Goal: Task Accomplishment & Management: Use online tool/utility

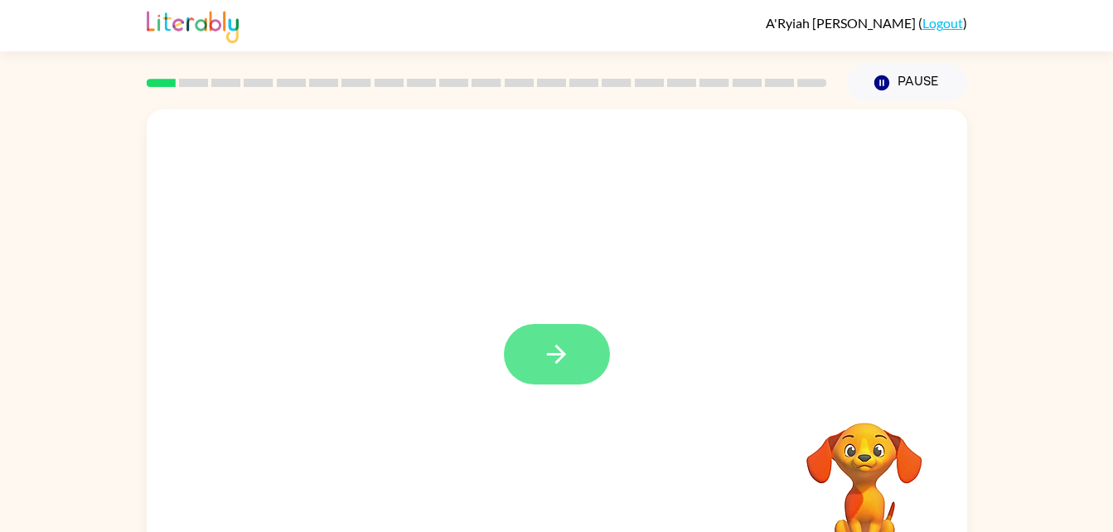
click at [559, 346] on icon "button" at bounding box center [556, 354] width 29 height 29
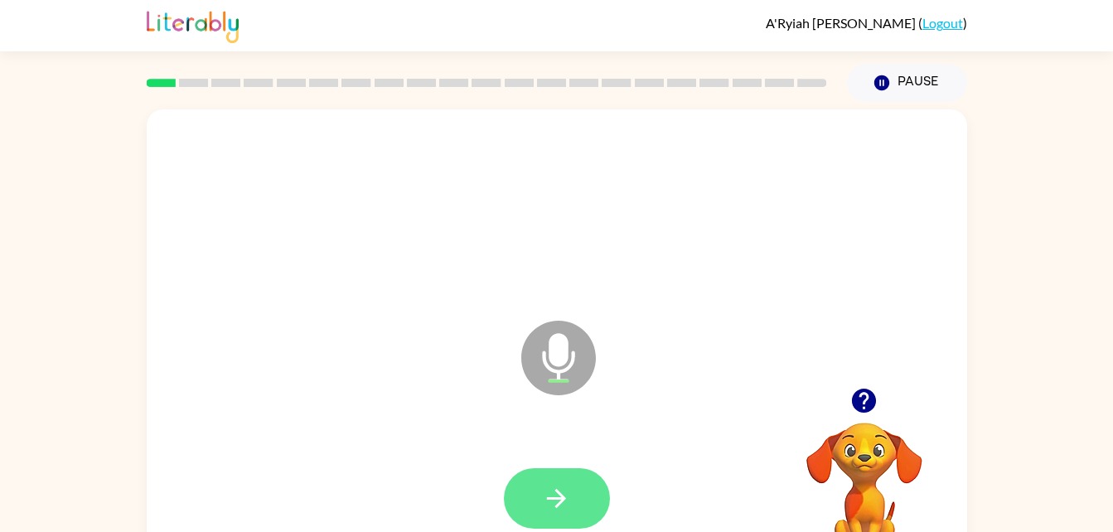
click at [570, 507] on icon "button" at bounding box center [556, 498] width 29 height 29
click at [569, 487] on icon "button" at bounding box center [556, 498] width 29 height 29
click at [588, 523] on button "button" at bounding box center [557, 498] width 106 height 61
click at [589, 367] on icon at bounding box center [558, 358] width 75 height 75
click at [855, 395] on icon "button" at bounding box center [864, 401] width 24 height 24
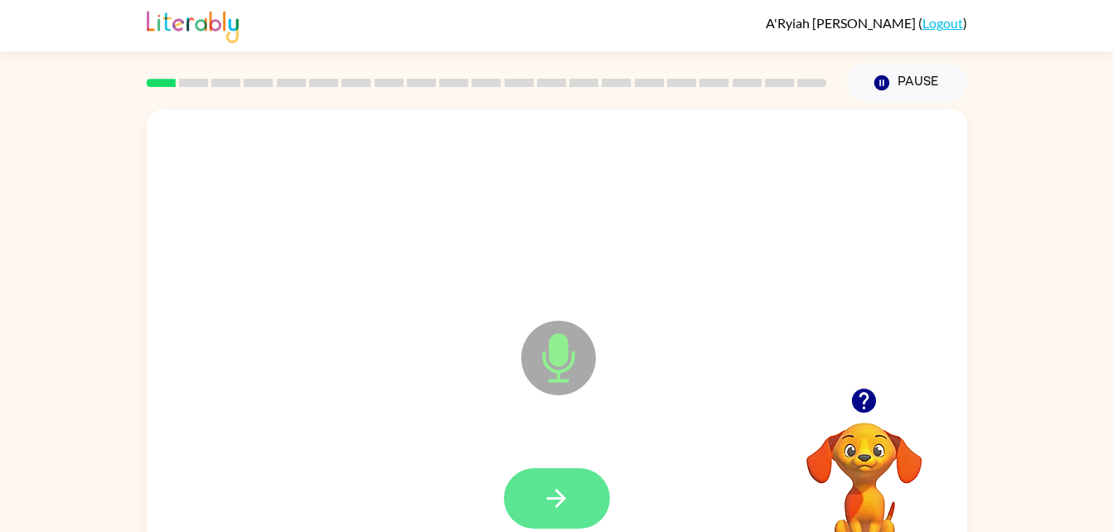
click at [559, 500] on icon "button" at bounding box center [556, 498] width 29 height 29
click at [577, 497] on button "button" at bounding box center [557, 498] width 106 height 61
click at [581, 500] on button "button" at bounding box center [557, 498] width 106 height 61
click at [578, 500] on button "button" at bounding box center [557, 498] width 106 height 61
click at [552, 491] on icon "button" at bounding box center [556, 498] width 29 height 29
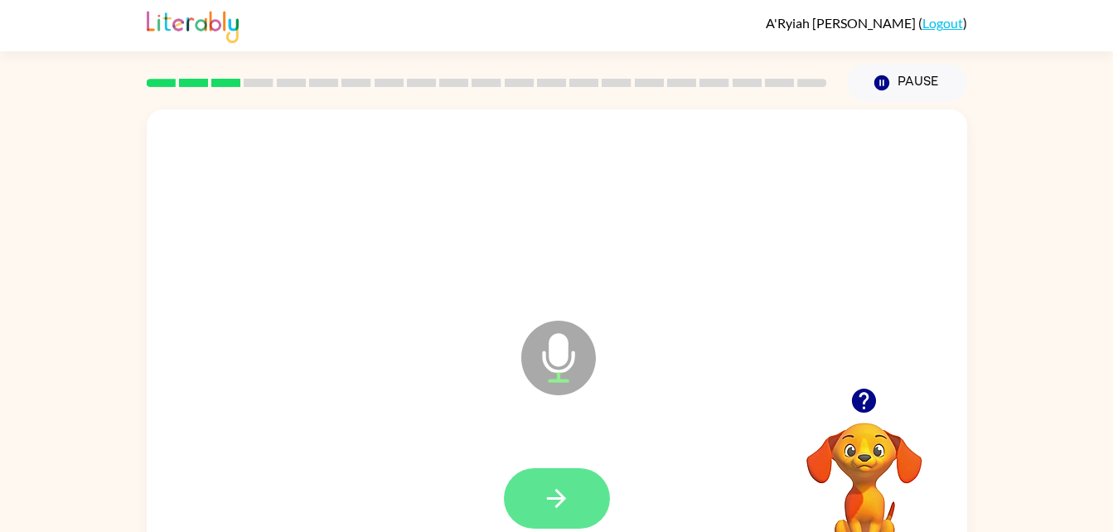
click at [575, 491] on button "button" at bounding box center [557, 498] width 106 height 61
click at [595, 506] on button "button" at bounding box center [557, 498] width 106 height 61
click at [560, 503] on icon "button" at bounding box center [556, 498] width 19 height 19
click at [580, 506] on button "button" at bounding box center [557, 498] width 106 height 61
click at [550, 505] on icon "button" at bounding box center [556, 498] width 29 height 29
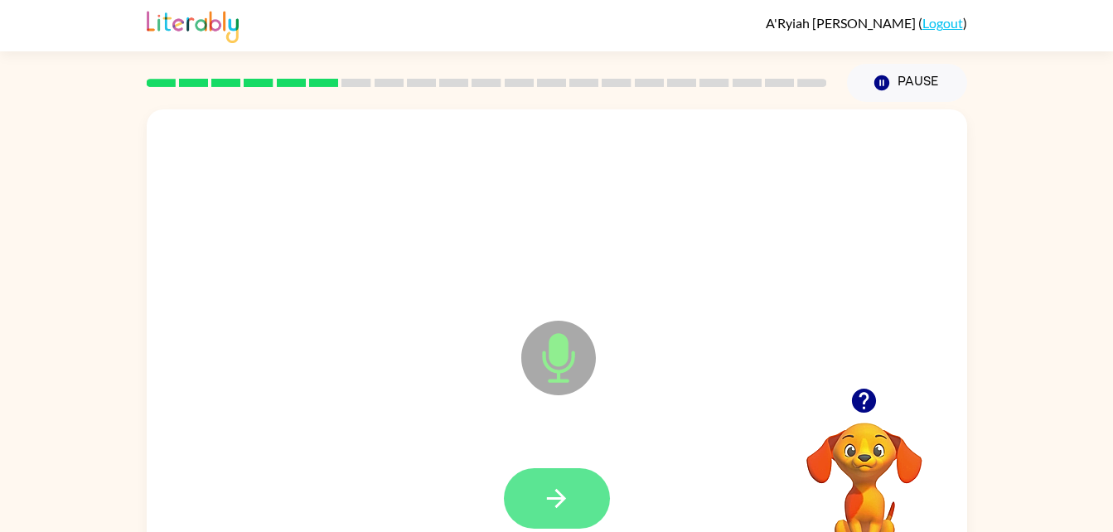
click at [576, 511] on button "button" at bounding box center [557, 498] width 106 height 61
click at [556, 509] on icon "button" at bounding box center [556, 498] width 29 height 29
click at [549, 485] on icon "button" at bounding box center [556, 498] width 29 height 29
click at [562, 500] on icon "button" at bounding box center [556, 498] width 19 height 19
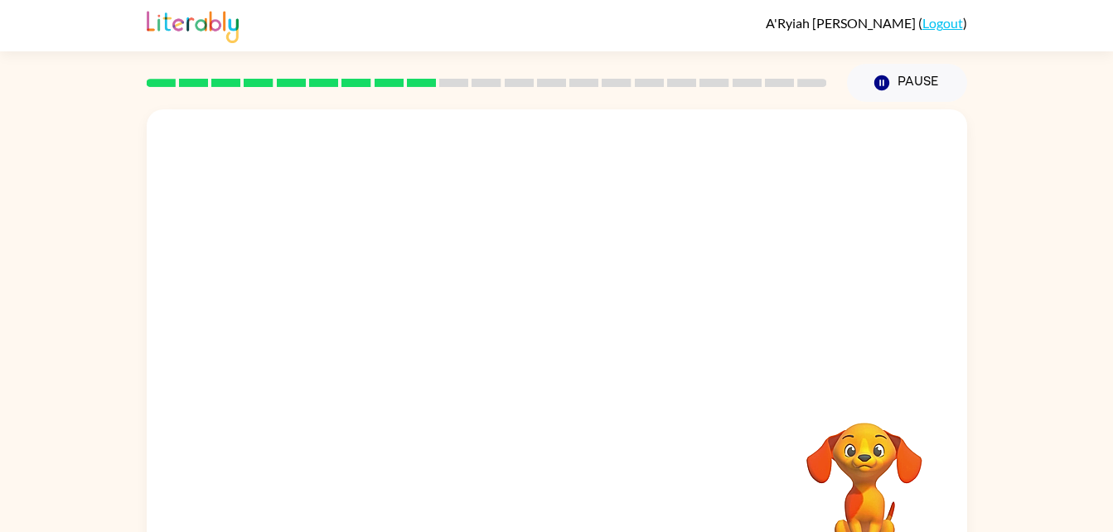
click at [922, 245] on div at bounding box center [557, 248] width 821 height 278
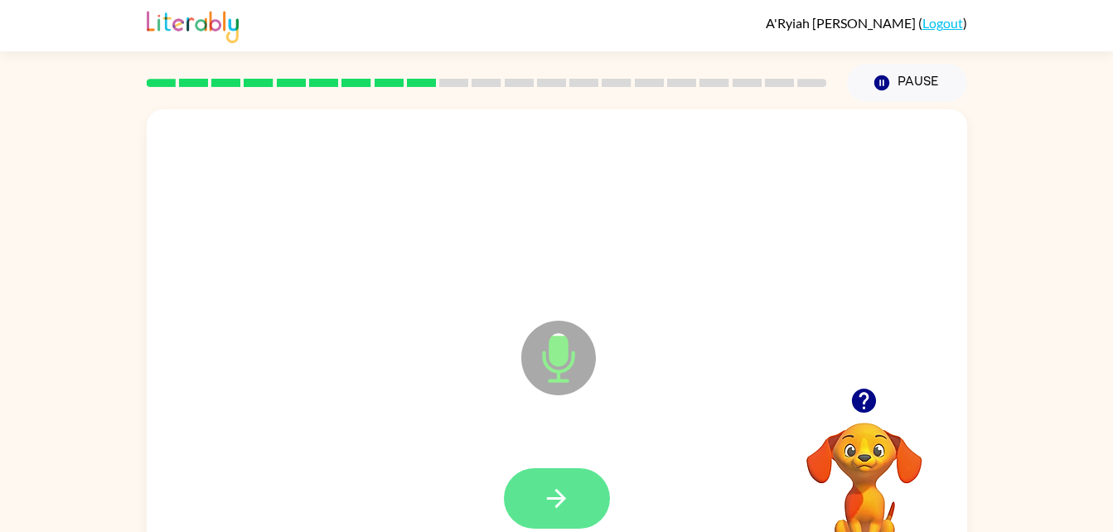
click at [552, 497] on icon "button" at bounding box center [556, 498] width 19 height 19
click at [557, 505] on icon "button" at bounding box center [556, 498] width 19 height 19
click at [569, 498] on icon "button" at bounding box center [556, 498] width 29 height 29
click at [564, 508] on icon "button" at bounding box center [556, 498] width 29 height 29
click at [578, 491] on button "button" at bounding box center [557, 498] width 106 height 61
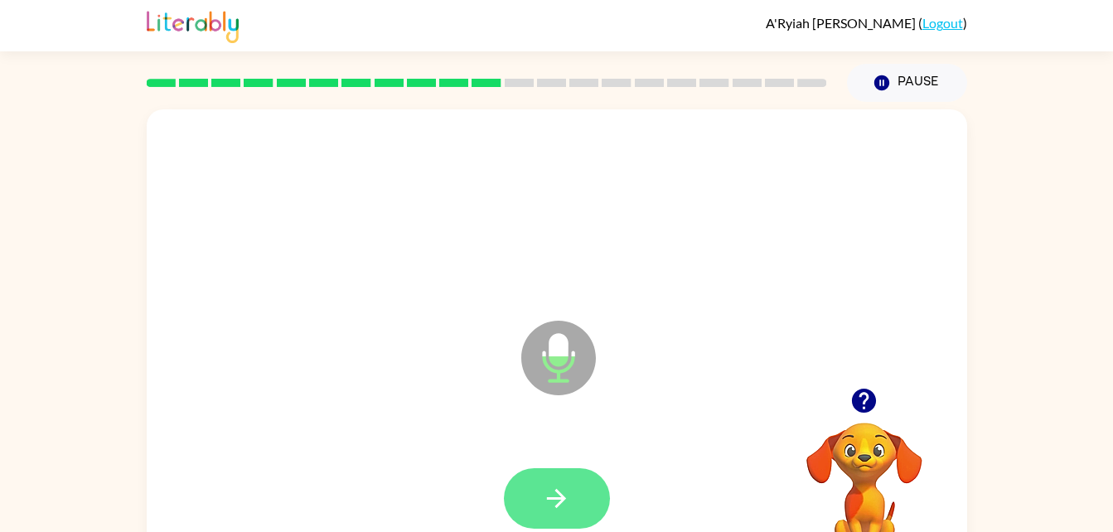
click at [543, 490] on icon "button" at bounding box center [556, 498] width 29 height 29
click at [561, 509] on icon "button" at bounding box center [556, 498] width 29 height 29
click at [562, 494] on icon "button" at bounding box center [556, 498] width 29 height 29
click at [585, 489] on button "button" at bounding box center [557, 498] width 106 height 61
click at [580, 493] on button "button" at bounding box center [557, 498] width 106 height 61
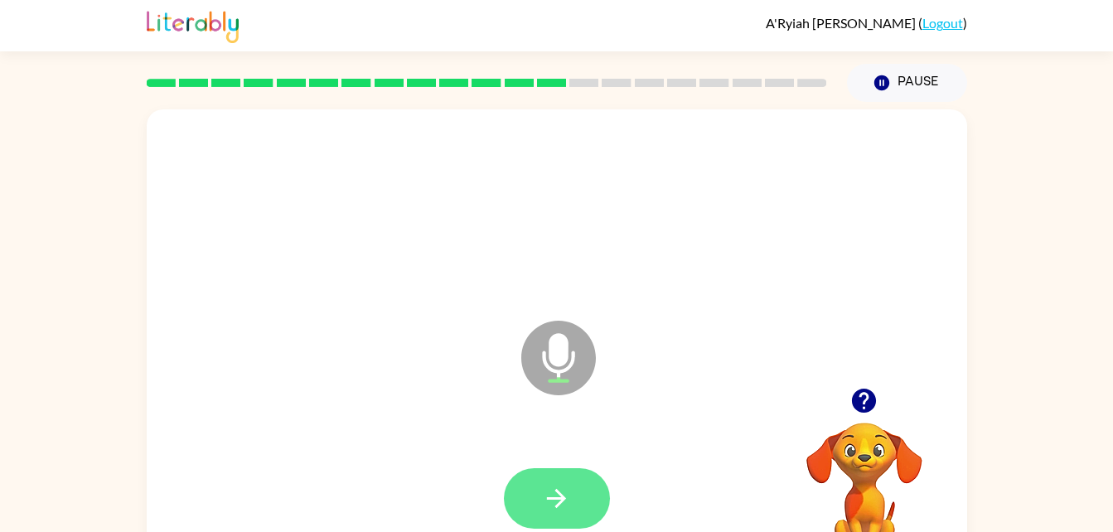
click at [578, 500] on button "button" at bounding box center [557, 498] width 106 height 61
click at [557, 511] on icon "button" at bounding box center [556, 498] width 29 height 29
click at [564, 503] on icon "button" at bounding box center [556, 498] width 29 height 29
click at [560, 511] on icon "button" at bounding box center [556, 498] width 29 height 29
click at [555, 496] on icon "button" at bounding box center [556, 498] width 29 height 29
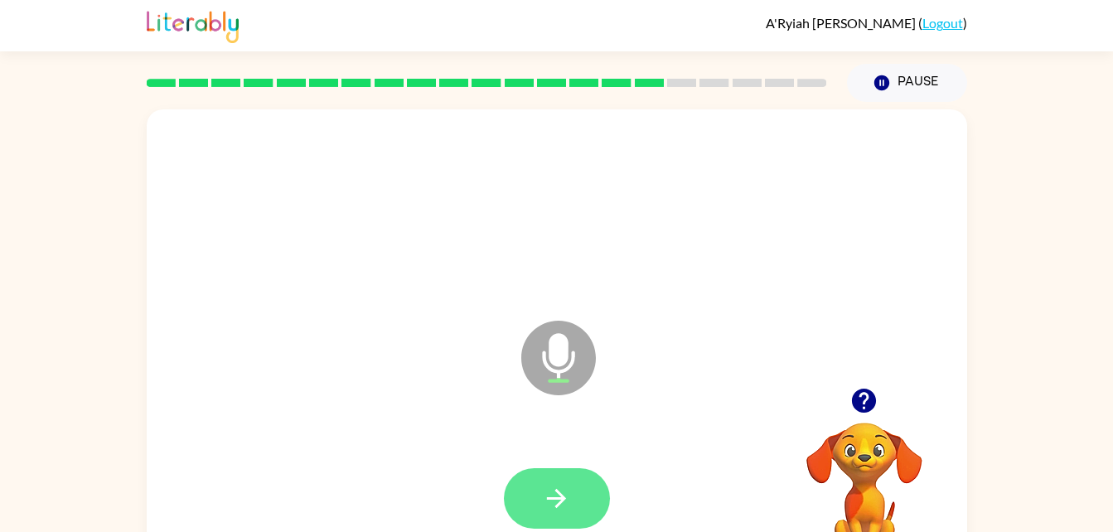
click at [554, 509] on icon "button" at bounding box center [556, 498] width 29 height 29
click at [560, 512] on icon "button" at bounding box center [556, 498] width 29 height 29
click at [535, 494] on button "button" at bounding box center [557, 498] width 106 height 61
click at [565, 505] on icon "button" at bounding box center [556, 498] width 29 height 29
click at [559, 495] on icon "button" at bounding box center [556, 498] width 19 height 19
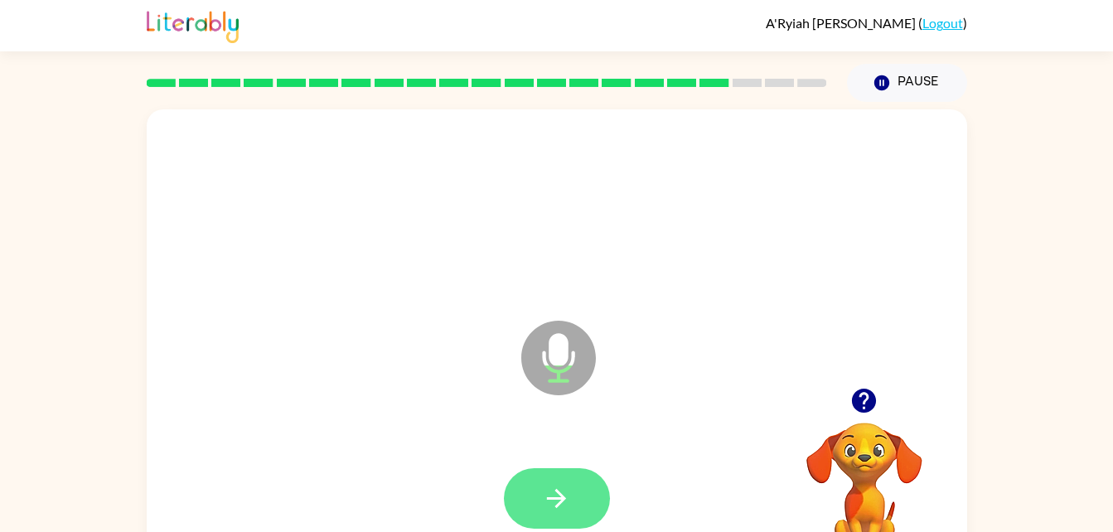
click at [559, 468] on button "button" at bounding box center [557, 498] width 106 height 61
click at [570, 478] on button "button" at bounding box center [557, 498] width 106 height 61
click at [570, 518] on button "button" at bounding box center [557, 498] width 106 height 61
click at [581, 528] on button "button" at bounding box center [557, 498] width 106 height 61
click at [549, 493] on icon "button" at bounding box center [556, 498] width 29 height 29
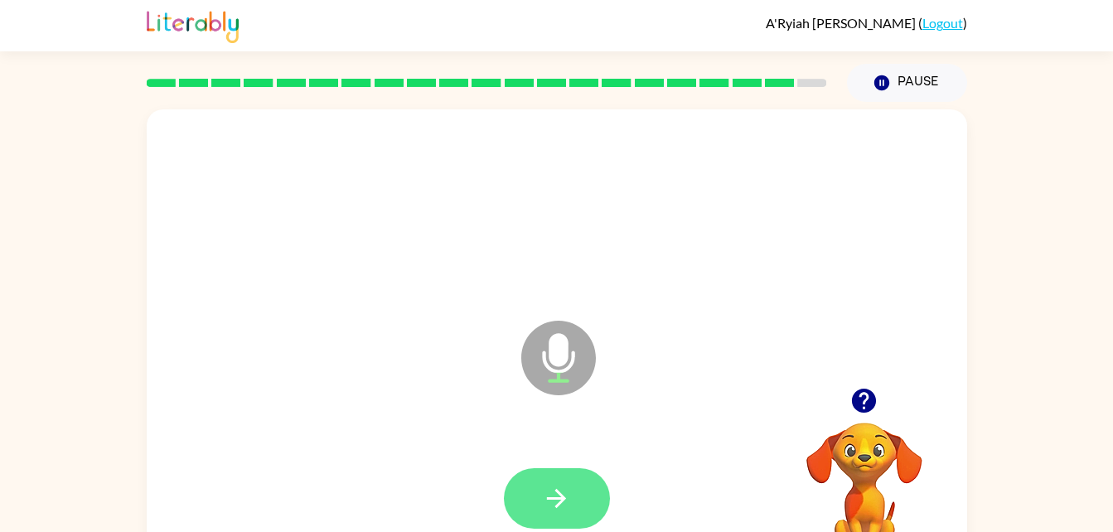
click at [569, 492] on icon "button" at bounding box center [556, 498] width 29 height 29
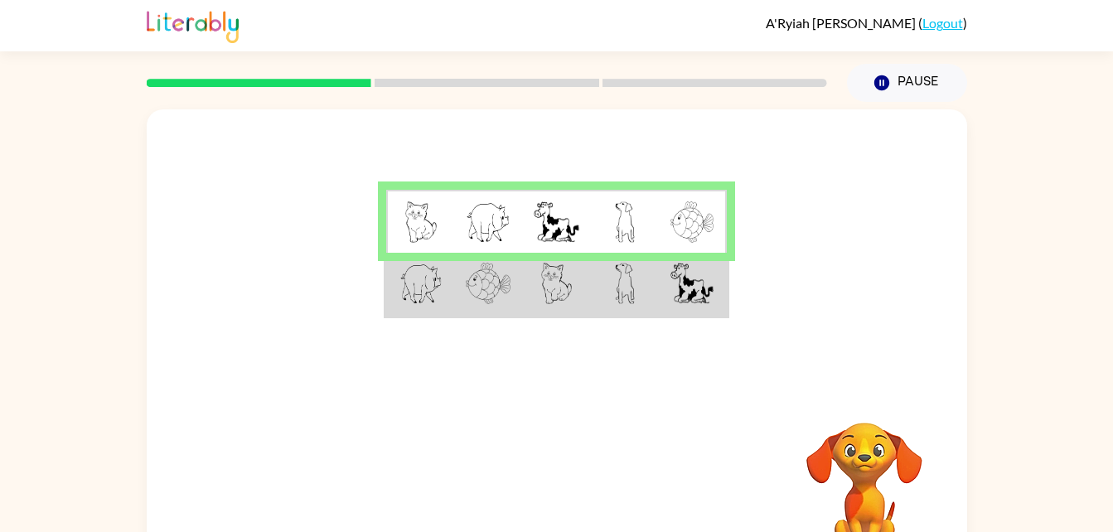
click at [320, 84] on rect at bounding box center [259, 83] width 225 height 8
click at [866, 80] on button "Pause Pause" at bounding box center [907, 83] width 120 height 38
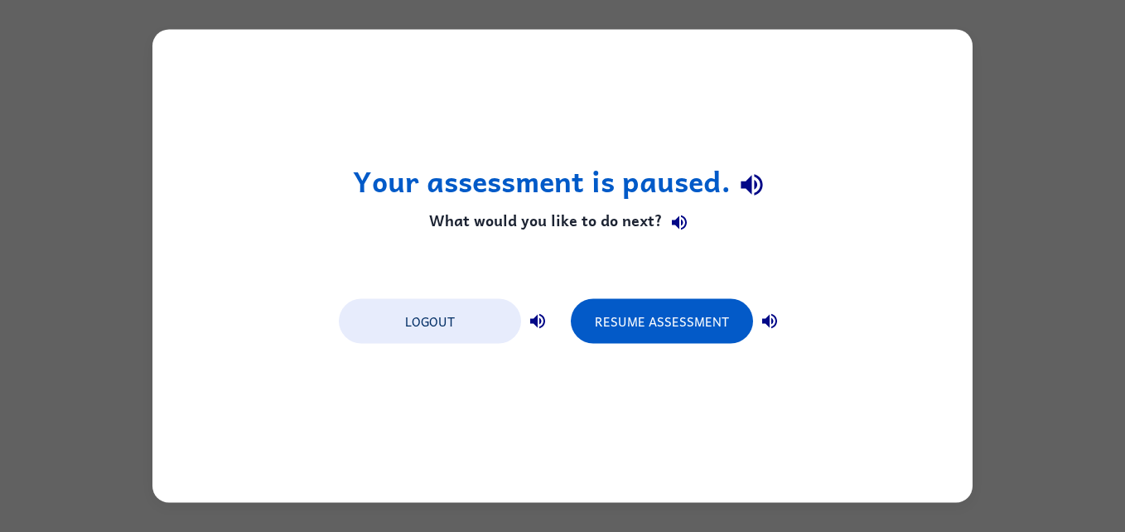
click at [1112, 215] on div "Your assessment is paused. What would you like to do next? Logout Resume Assess…" at bounding box center [562, 266] width 1125 height 532
click at [1078, 241] on div "Your assessment is paused. What would you like to do next? Logout Resume Assess…" at bounding box center [562, 266] width 1125 height 532
click at [1082, 240] on div "Your assessment is paused. What would you like to do next? Logout Resume Assess…" at bounding box center [562, 266] width 1125 height 532
click at [1088, 264] on div "Your assessment is paused. What would you like to do next? Logout Resume Assess…" at bounding box center [562, 266] width 1125 height 532
click at [1082, 244] on div "Your assessment is paused. What would you like to do next? Logout Resume Assess…" at bounding box center [562, 266] width 1125 height 532
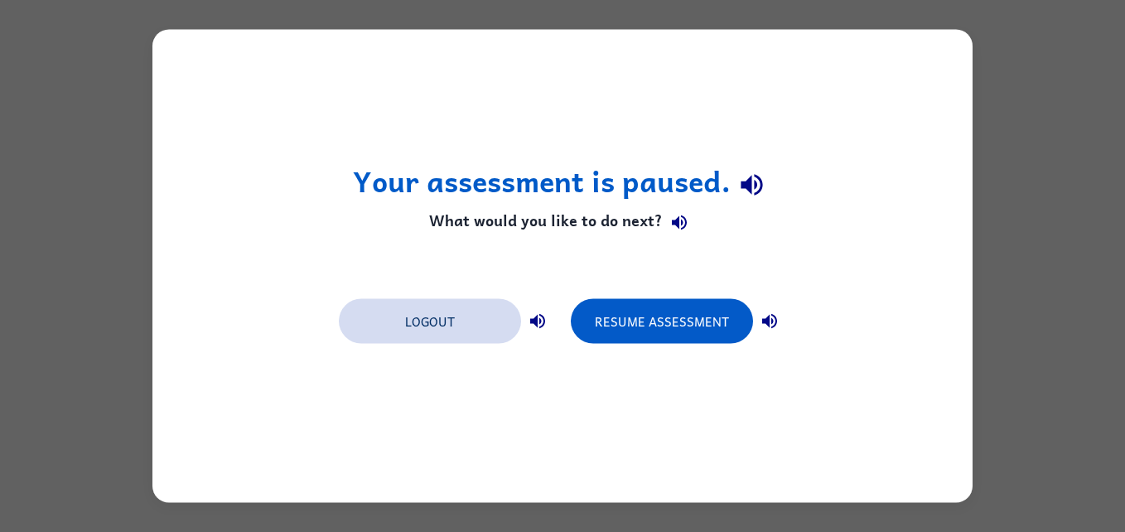
click at [472, 332] on button "Logout" at bounding box center [430, 321] width 182 height 45
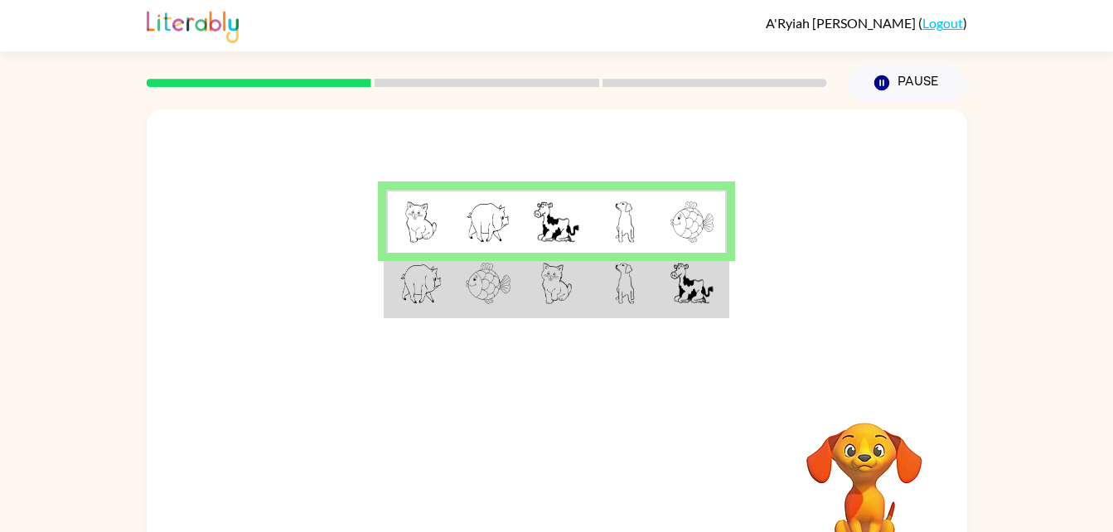
click at [530, 265] on td at bounding box center [556, 285] width 68 height 64
click at [458, 102] on div at bounding box center [487, 83] width 700 height 58
click at [486, 75] on div at bounding box center [487, 83] width 700 height 58
click at [511, 285] on td at bounding box center [488, 285] width 68 height 64
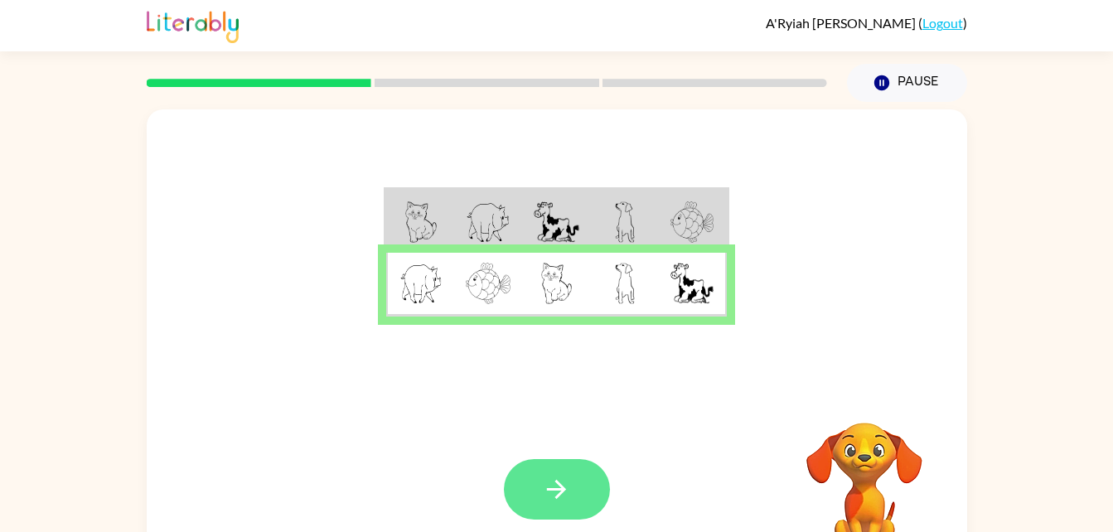
click at [554, 482] on icon "button" at bounding box center [556, 489] width 29 height 29
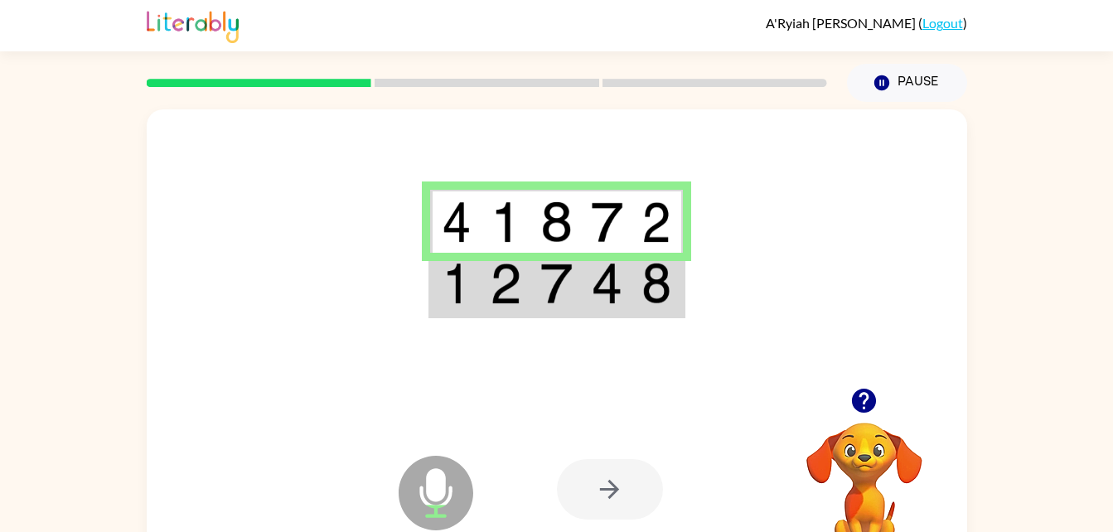
click at [588, 311] on td at bounding box center [607, 285] width 51 height 64
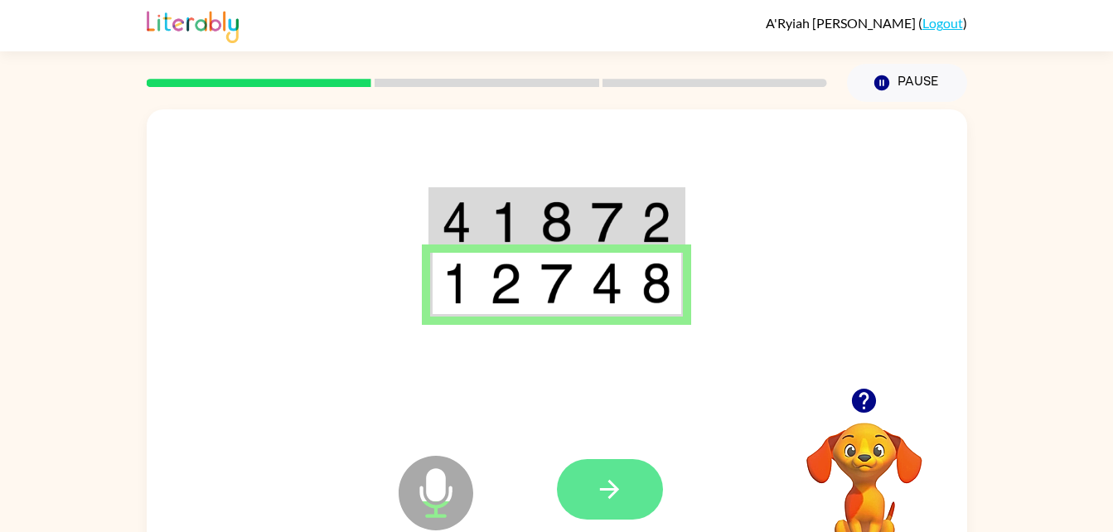
click at [616, 493] on icon "button" at bounding box center [609, 489] width 29 height 29
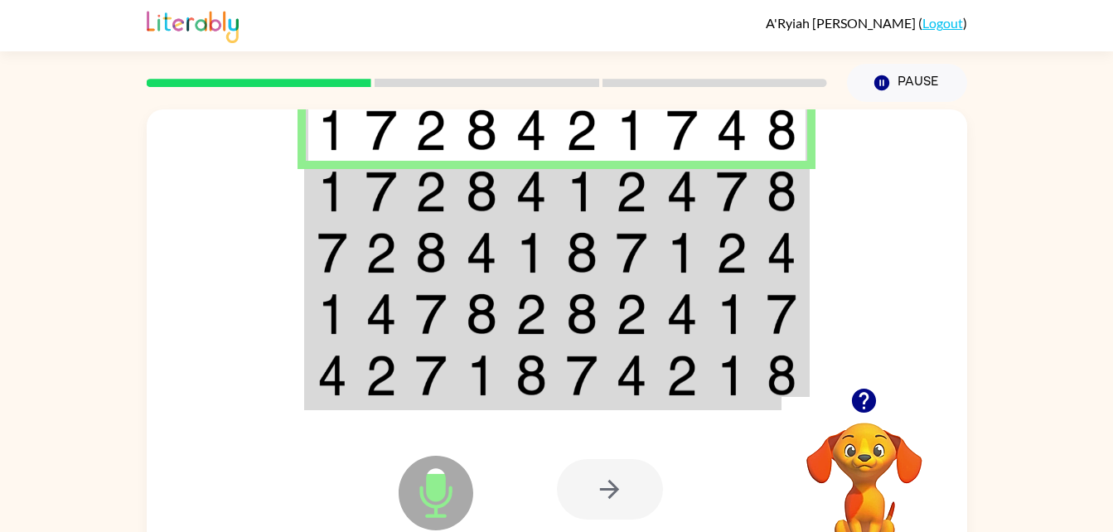
click at [767, 190] on img at bounding box center [782, 191] width 30 height 41
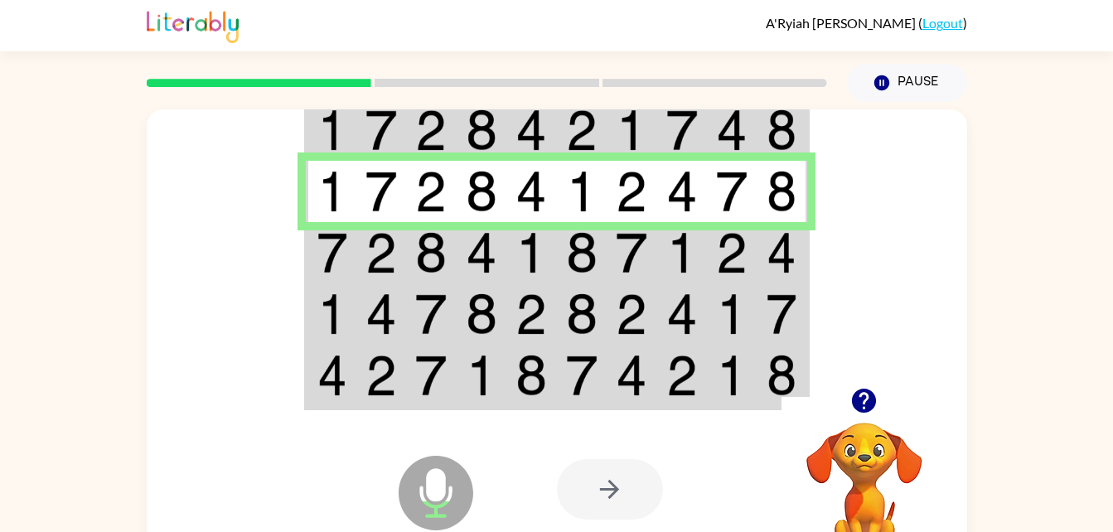
click at [734, 254] on img at bounding box center [731, 252] width 31 height 41
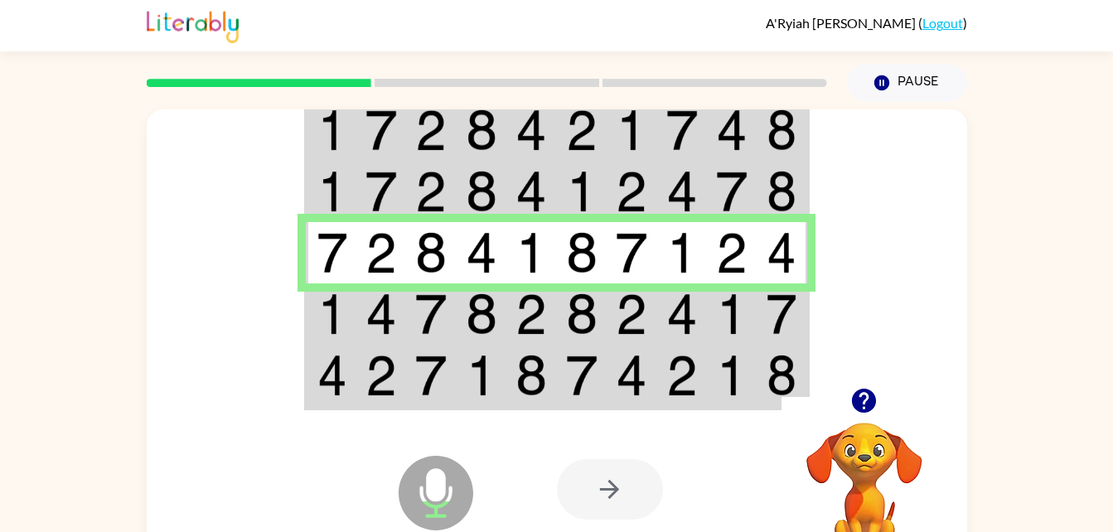
click at [644, 309] on img at bounding box center [631, 313] width 31 height 41
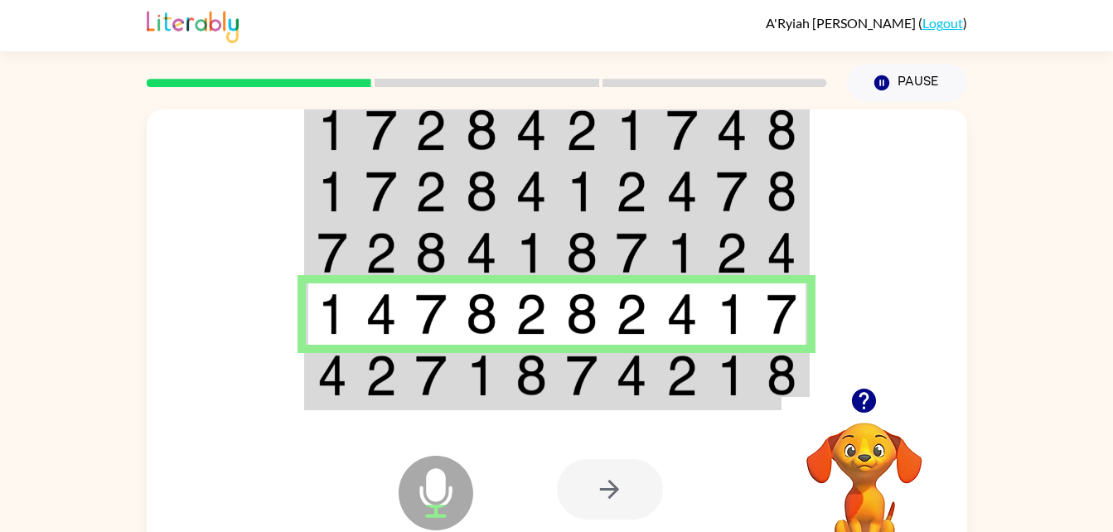
click at [751, 374] on td at bounding box center [732, 377] width 51 height 64
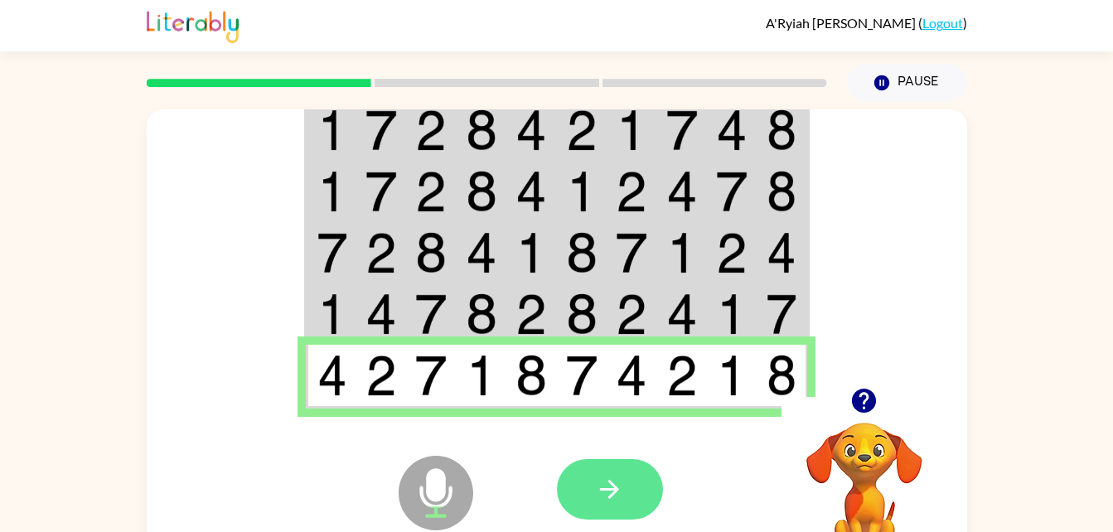
click at [607, 494] on icon "button" at bounding box center [609, 489] width 29 height 29
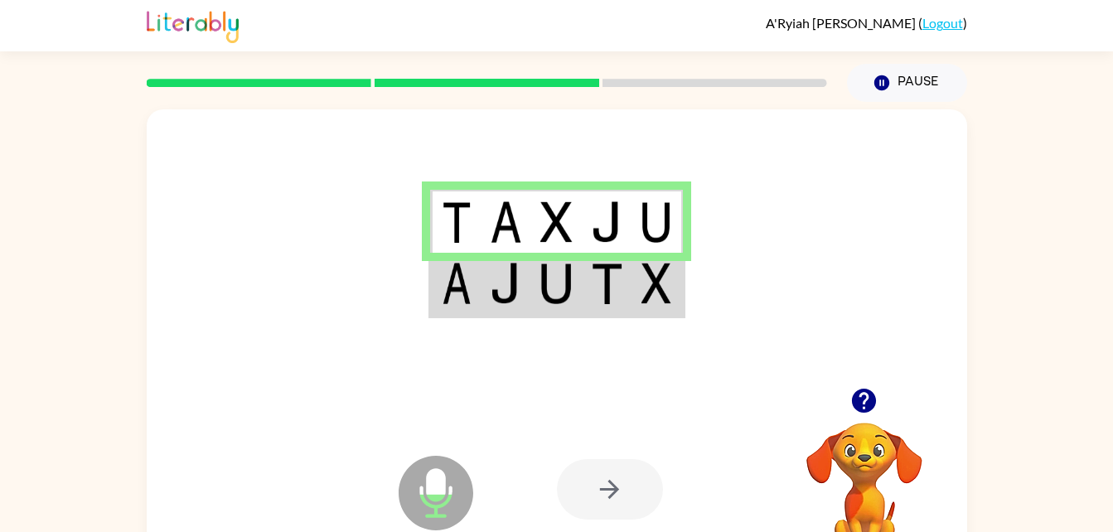
click at [598, 280] on img at bounding box center [606, 283] width 31 height 41
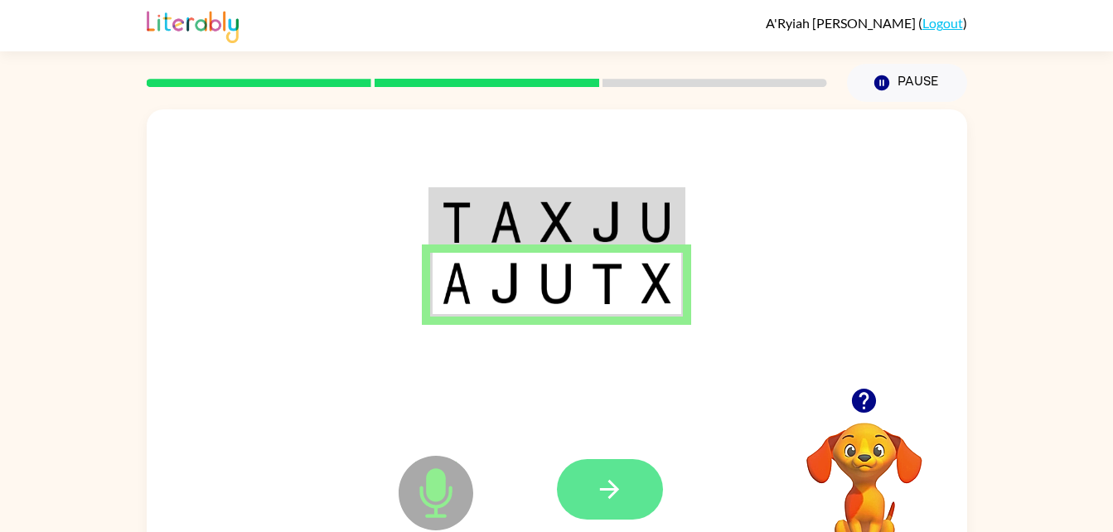
click at [617, 493] on icon "button" at bounding box center [609, 489] width 29 height 29
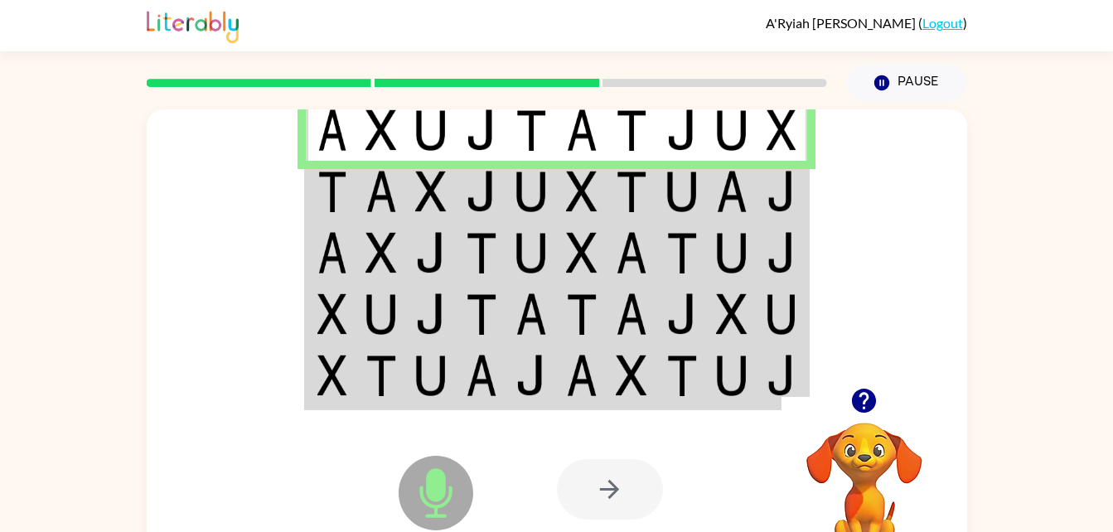
click at [777, 180] on img at bounding box center [782, 191] width 30 height 41
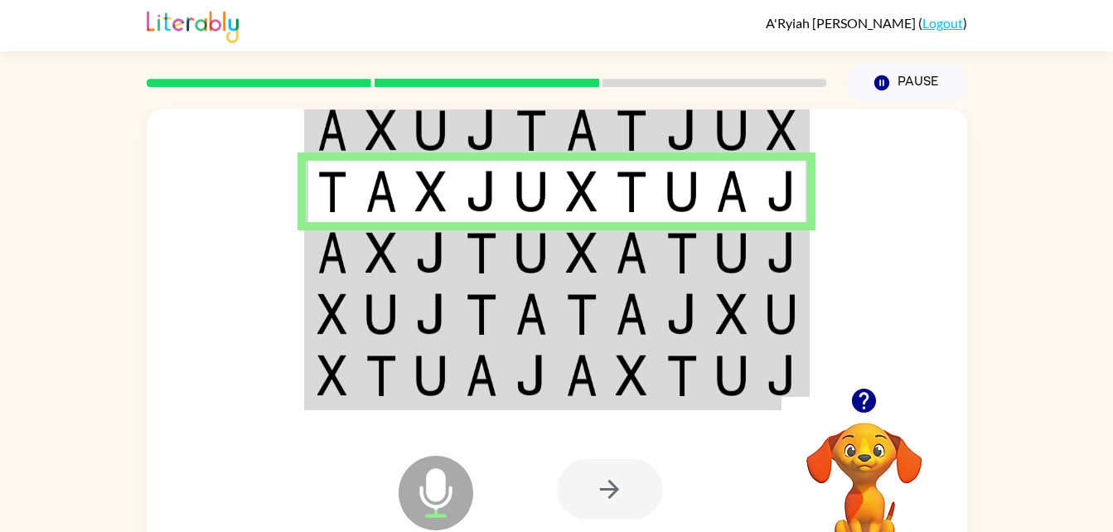
click at [760, 254] on td at bounding box center [783, 252] width 51 height 61
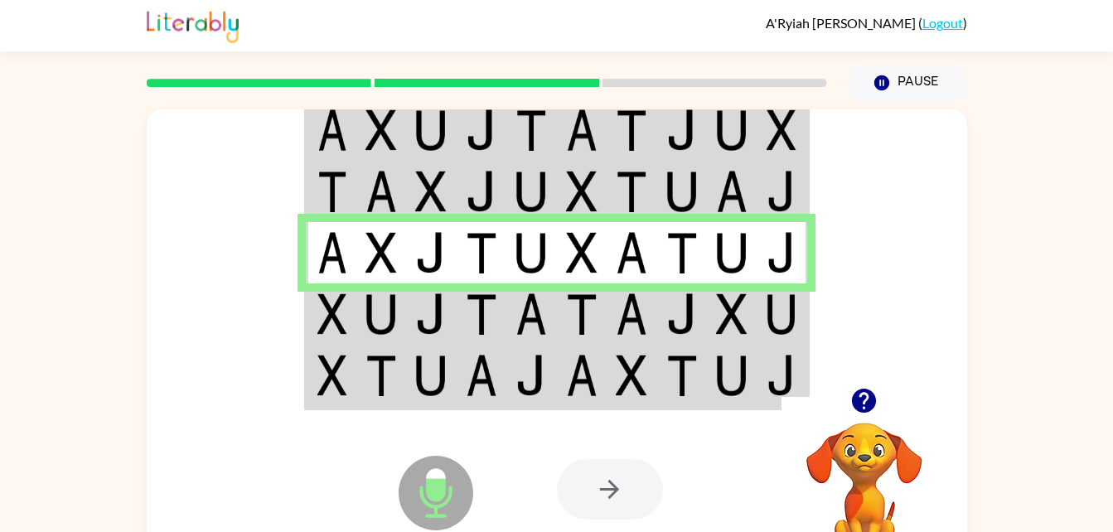
click at [767, 317] on img at bounding box center [782, 313] width 30 height 41
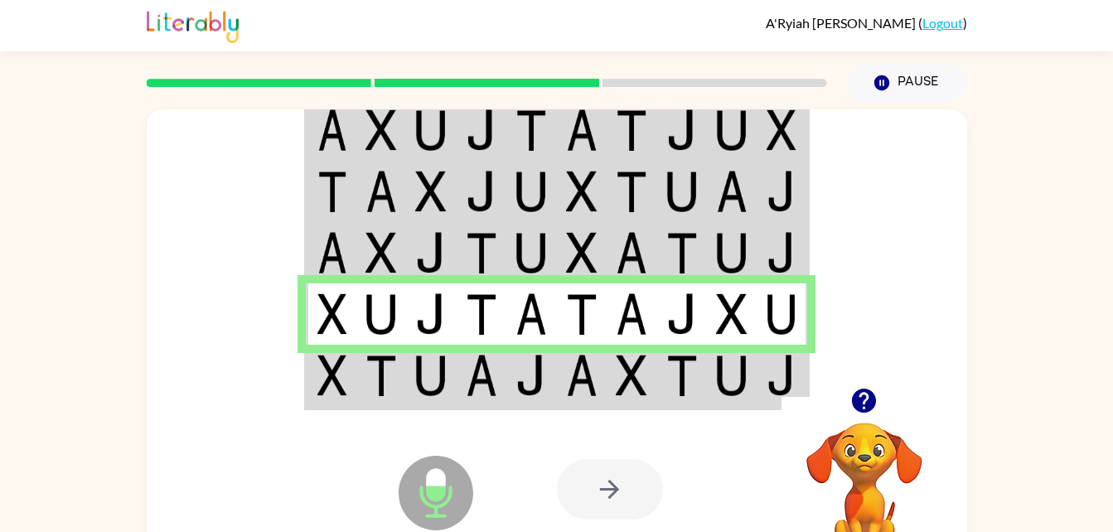
click at [798, 375] on td at bounding box center [783, 377] width 51 height 64
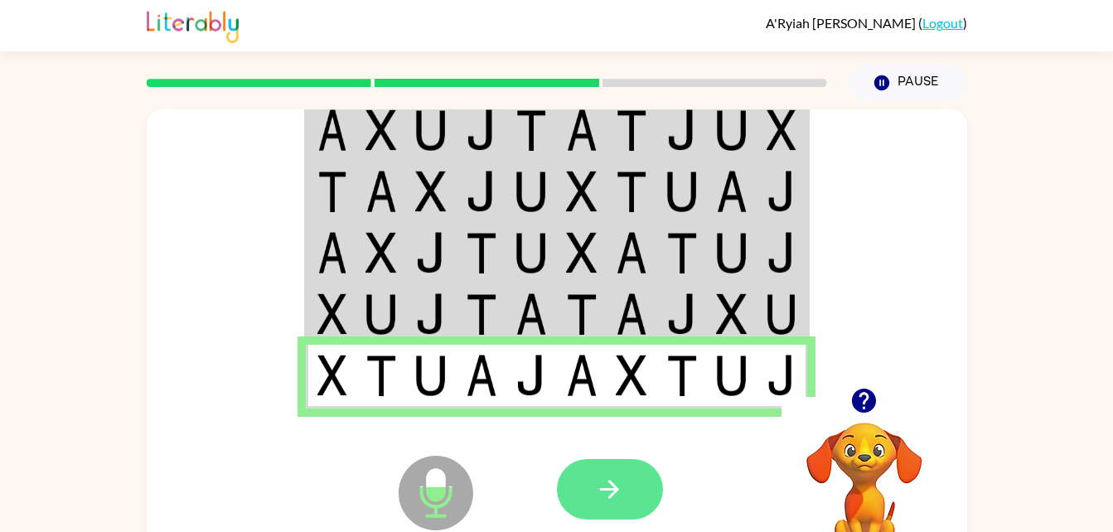
click at [609, 483] on icon "button" at bounding box center [609, 489] width 29 height 29
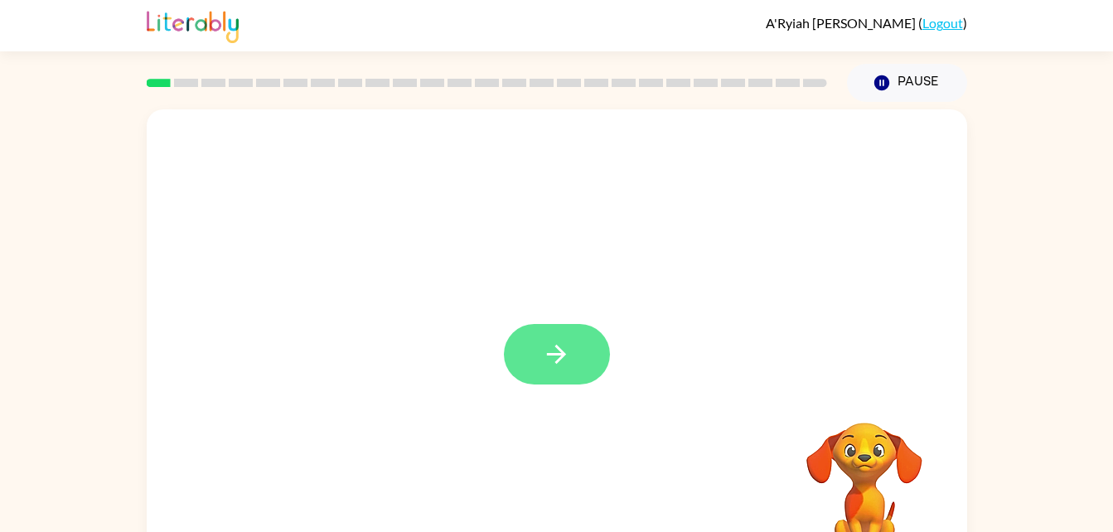
click at [579, 342] on button "button" at bounding box center [557, 354] width 106 height 61
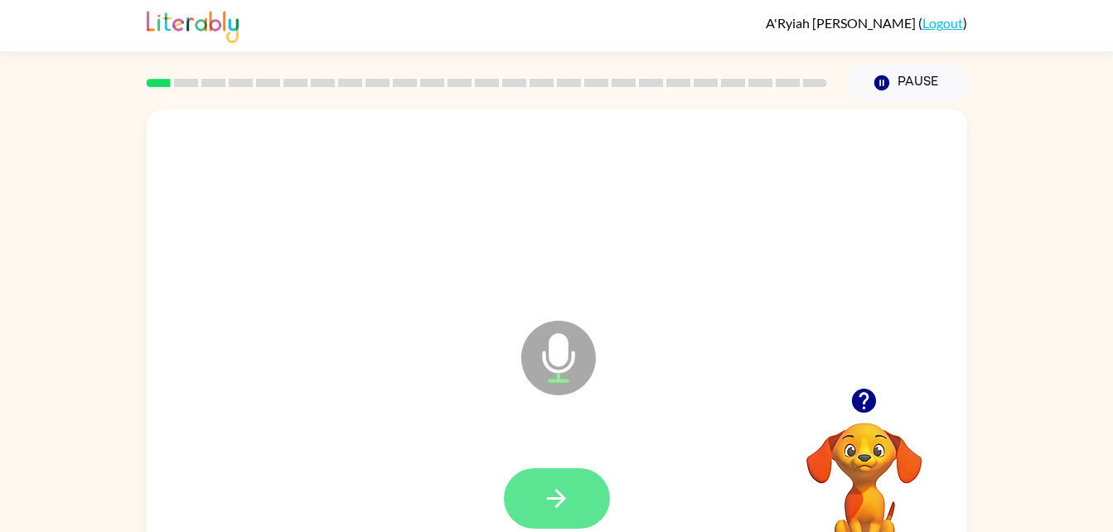
click at [580, 507] on button "button" at bounding box center [557, 498] width 106 height 61
click at [570, 500] on icon "button" at bounding box center [556, 498] width 29 height 29
click at [586, 520] on button "button" at bounding box center [557, 498] width 106 height 61
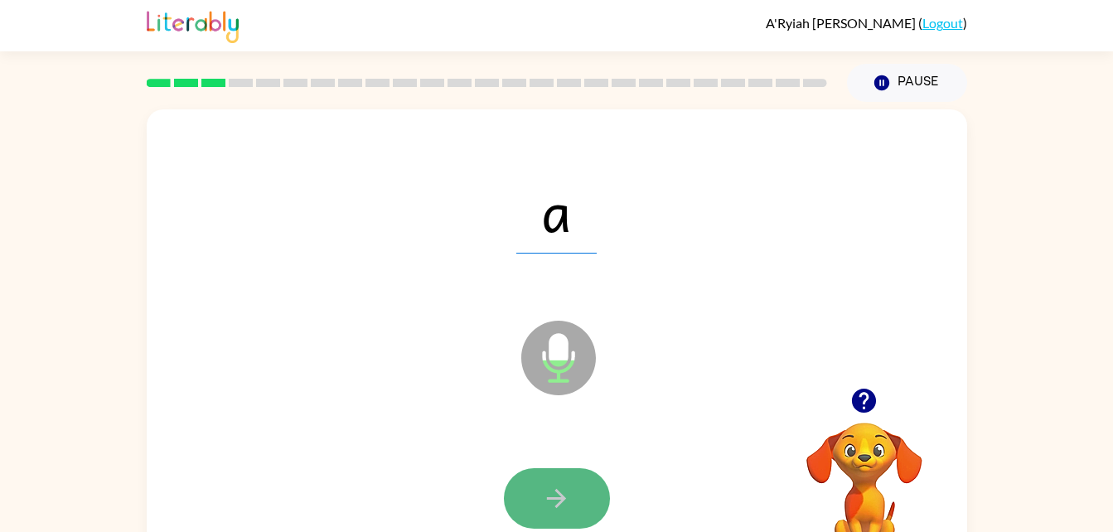
click at [511, 505] on button "button" at bounding box center [557, 498] width 106 height 61
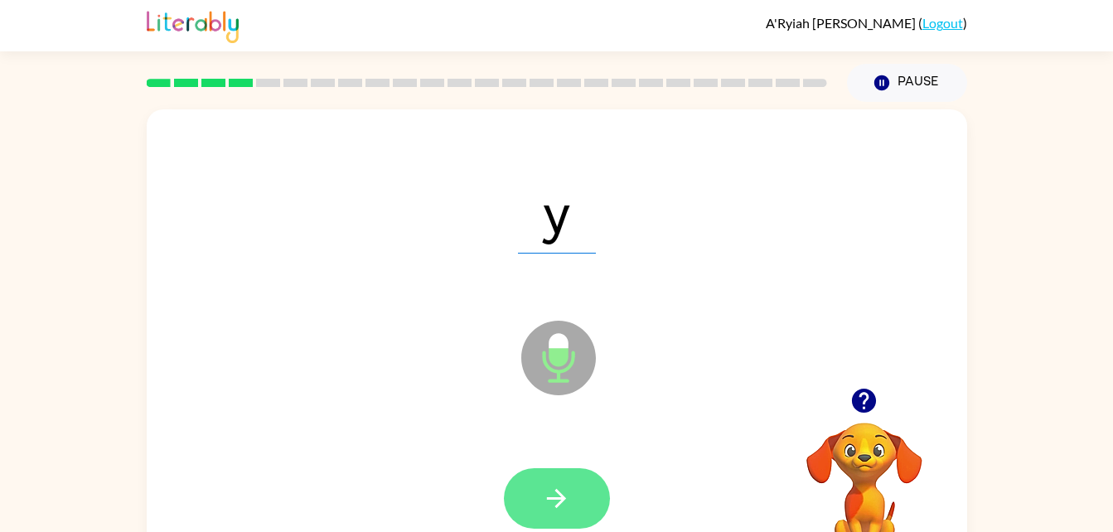
click at [565, 502] on icon "button" at bounding box center [556, 498] width 29 height 29
click at [581, 491] on button "button" at bounding box center [557, 498] width 106 height 61
click at [590, 499] on button "button" at bounding box center [557, 498] width 106 height 61
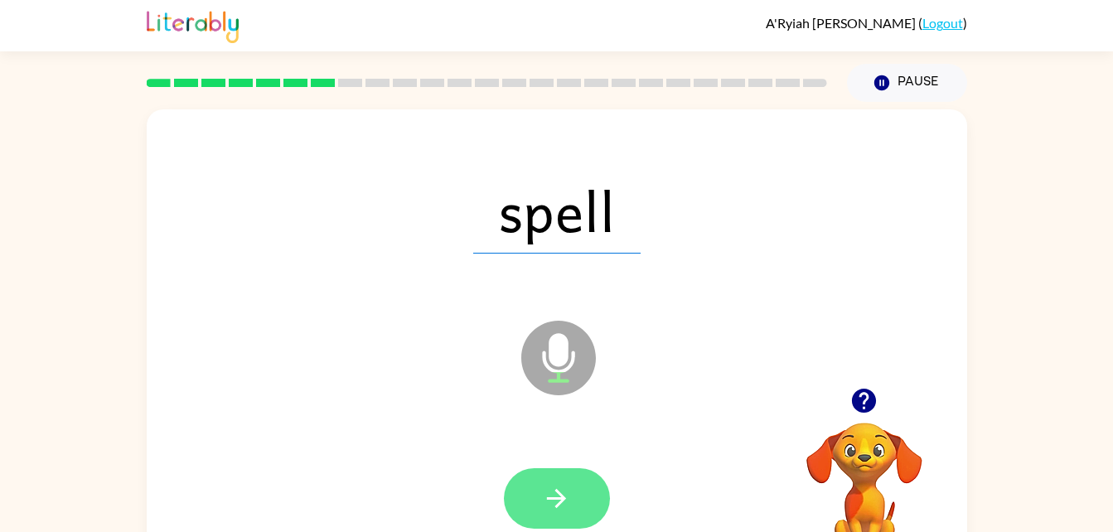
click at [569, 510] on icon "button" at bounding box center [556, 498] width 29 height 29
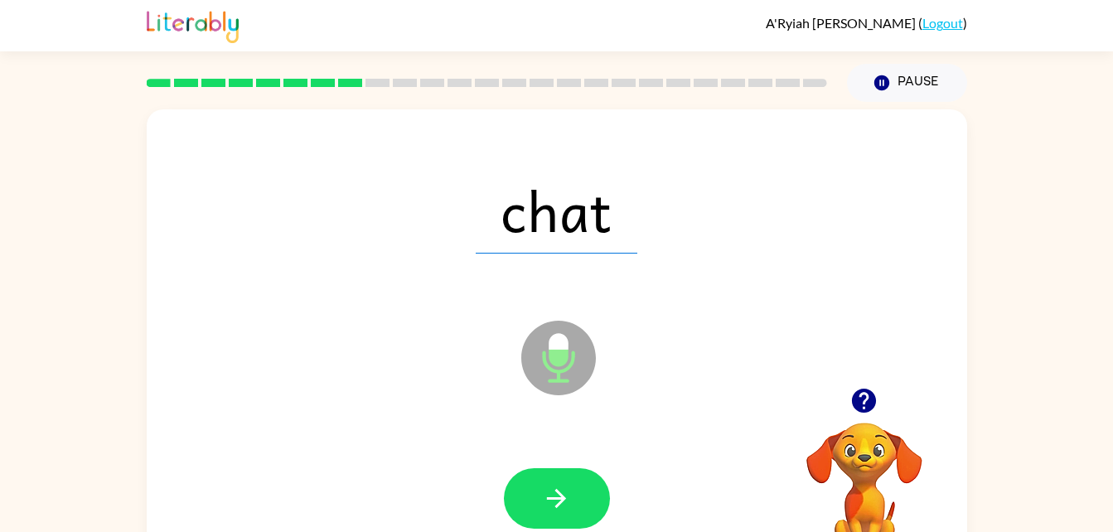
click at [597, 460] on div at bounding box center [556, 499] width 787 height 136
click at [569, 500] on icon "button" at bounding box center [556, 498] width 29 height 29
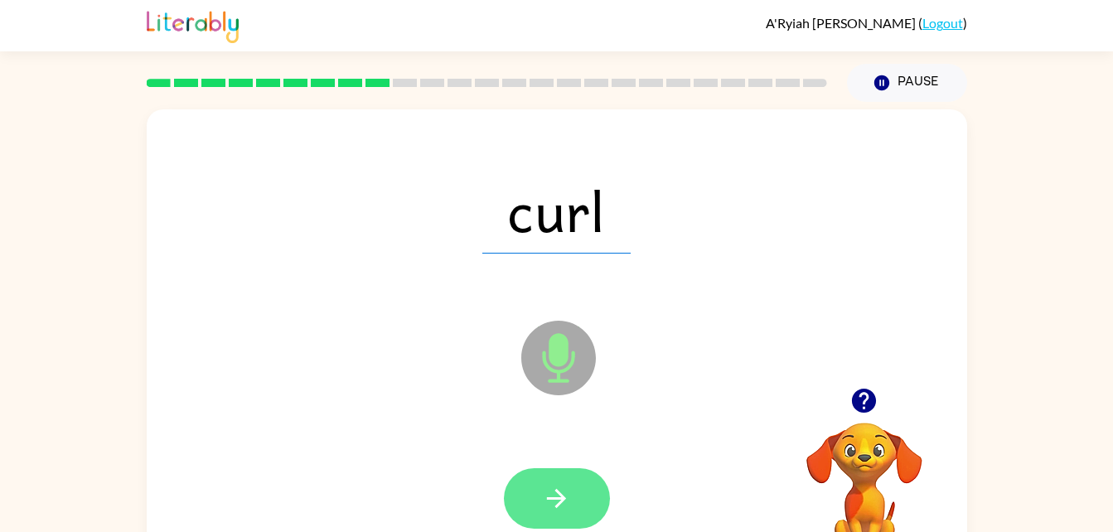
click at [564, 491] on icon "button" at bounding box center [556, 498] width 29 height 29
click at [578, 504] on button "button" at bounding box center [557, 498] width 106 height 61
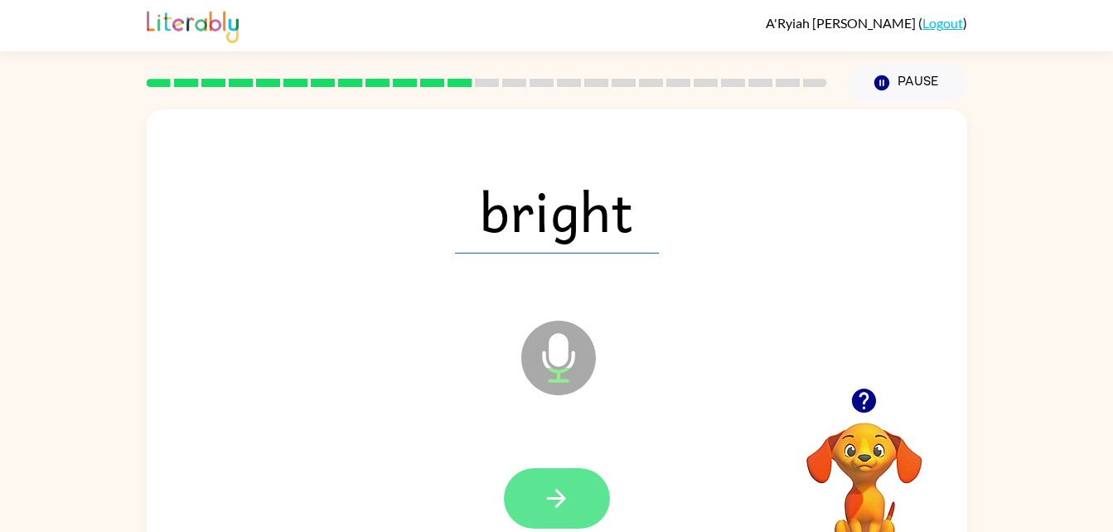
click at [552, 497] on icon "button" at bounding box center [556, 498] width 19 height 19
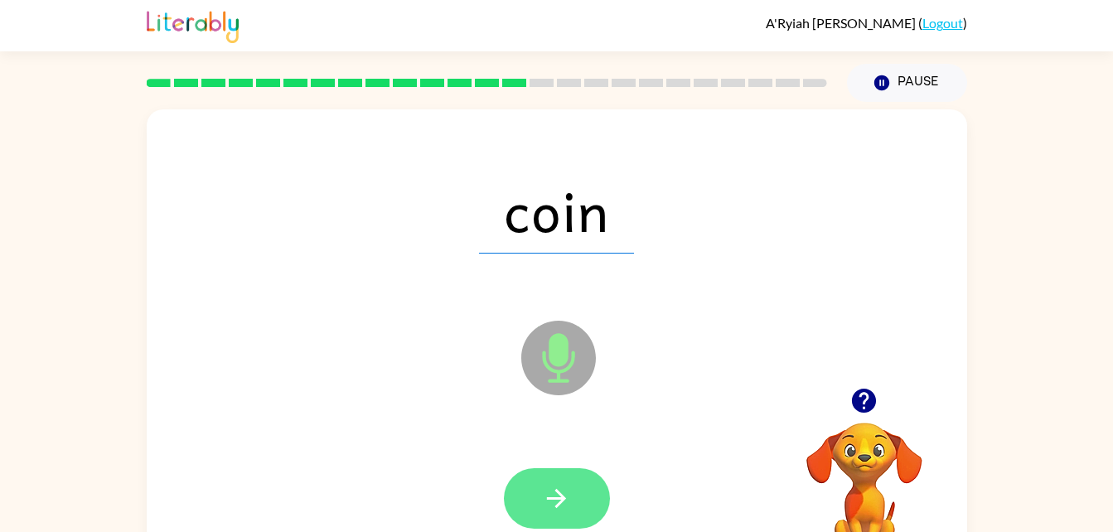
click at [579, 511] on button "button" at bounding box center [557, 498] width 106 height 61
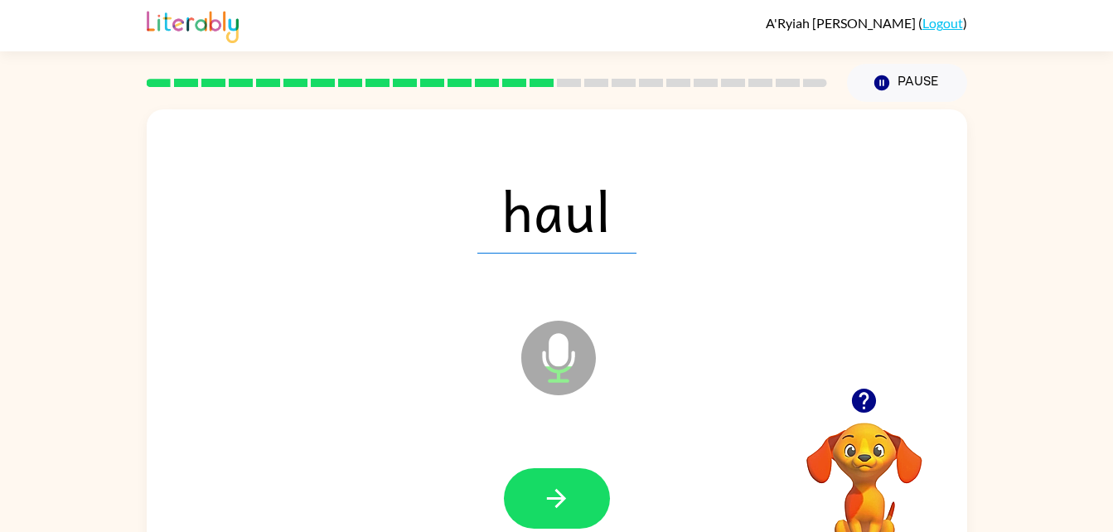
click at [578, 369] on icon at bounding box center [558, 358] width 75 height 75
click at [592, 483] on button "button" at bounding box center [557, 498] width 106 height 61
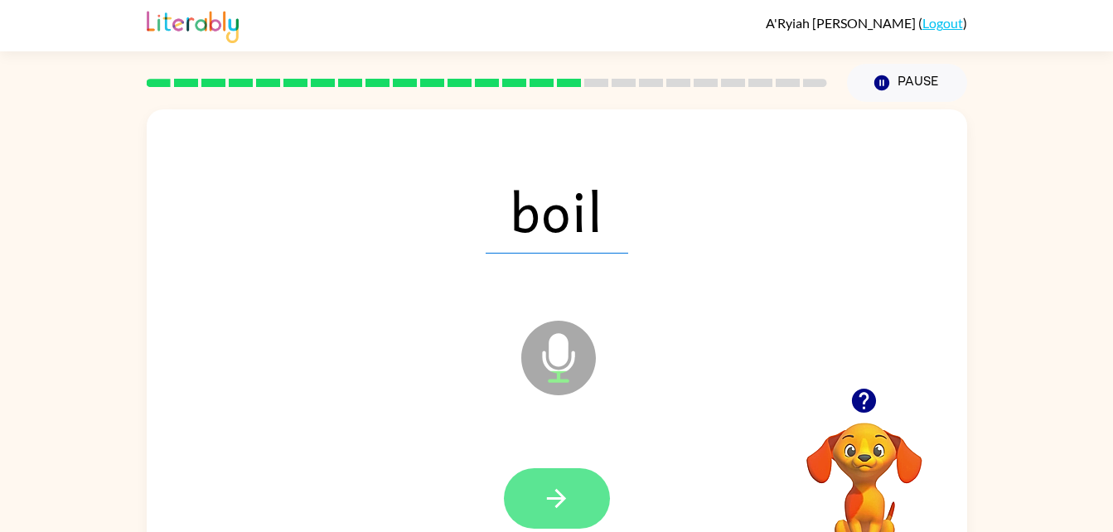
click at [580, 520] on button "button" at bounding box center [557, 498] width 106 height 61
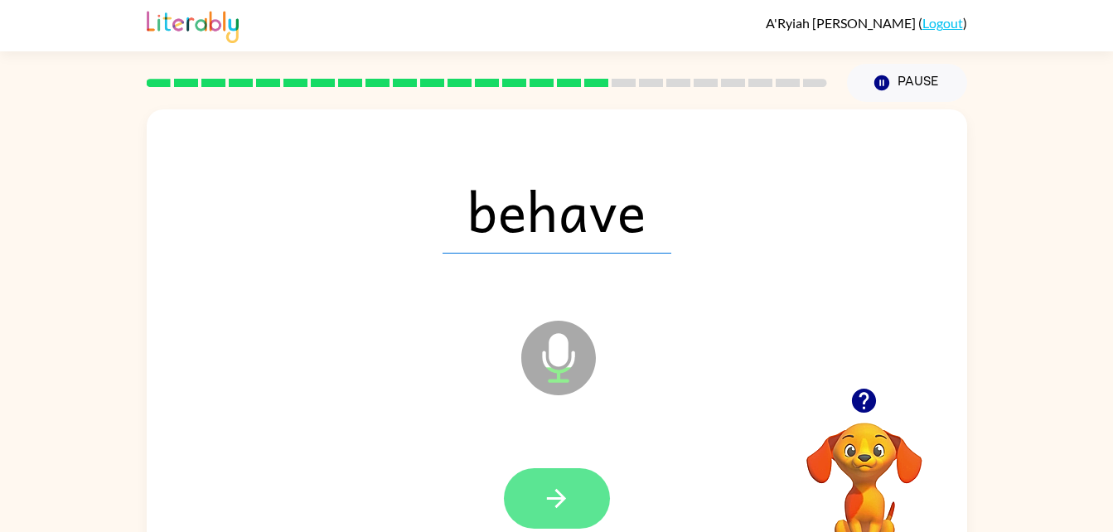
click at [575, 483] on button "button" at bounding box center [557, 498] width 106 height 61
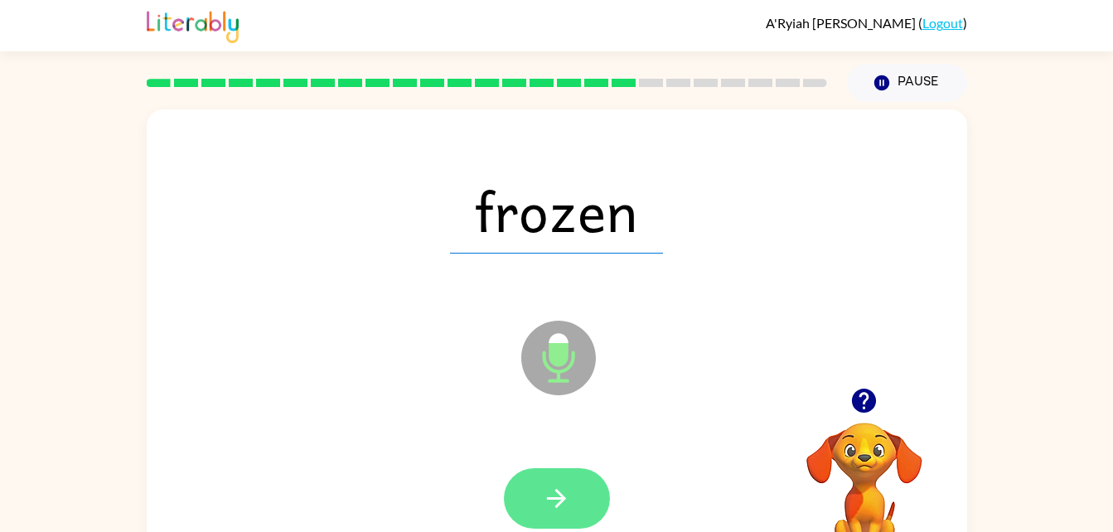
click at [574, 509] on button "button" at bounding box center [557, 498] width 106 height 61
click at [578, 482] on button "button" at bounding box center [557, 498] width 106 height 61
click at [561, 485] on icon "button" at bounding box center [556, 498] width 29 height 29
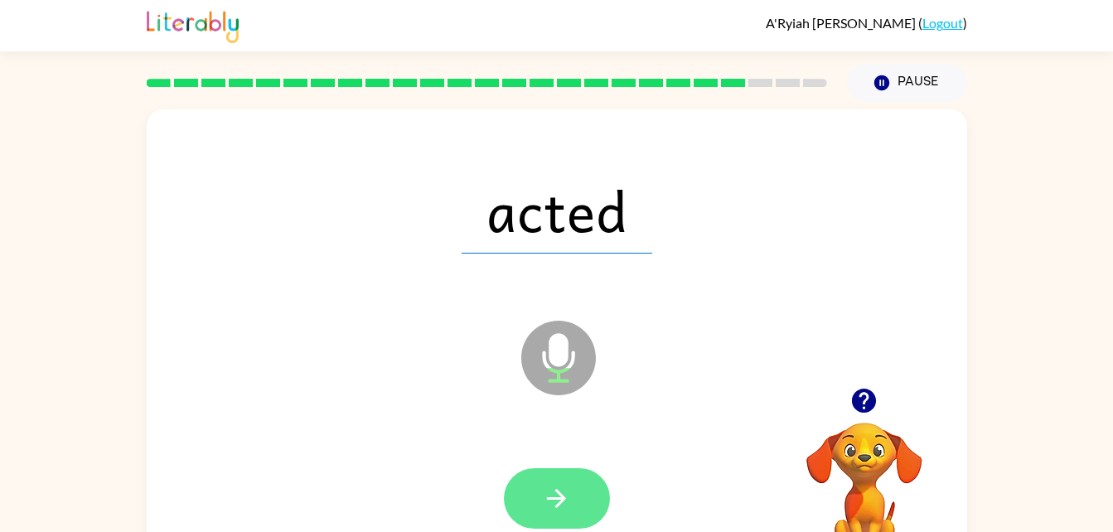
click at [565, 495] on icon "button" at bounding box center [556, 498] width 29 height 29
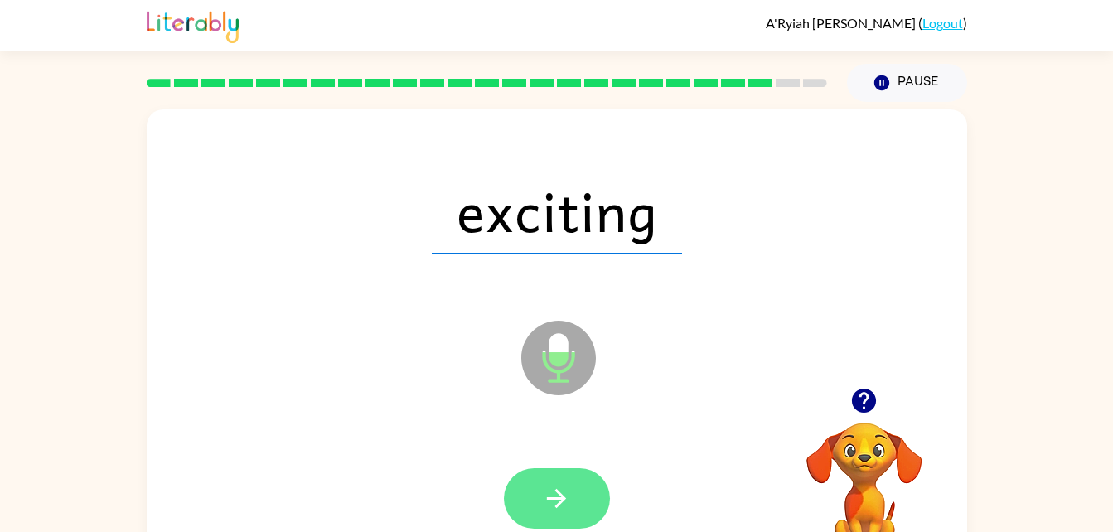
click at [574, 489] on button "button" at bounding box center [557, 498] width 106 height 61
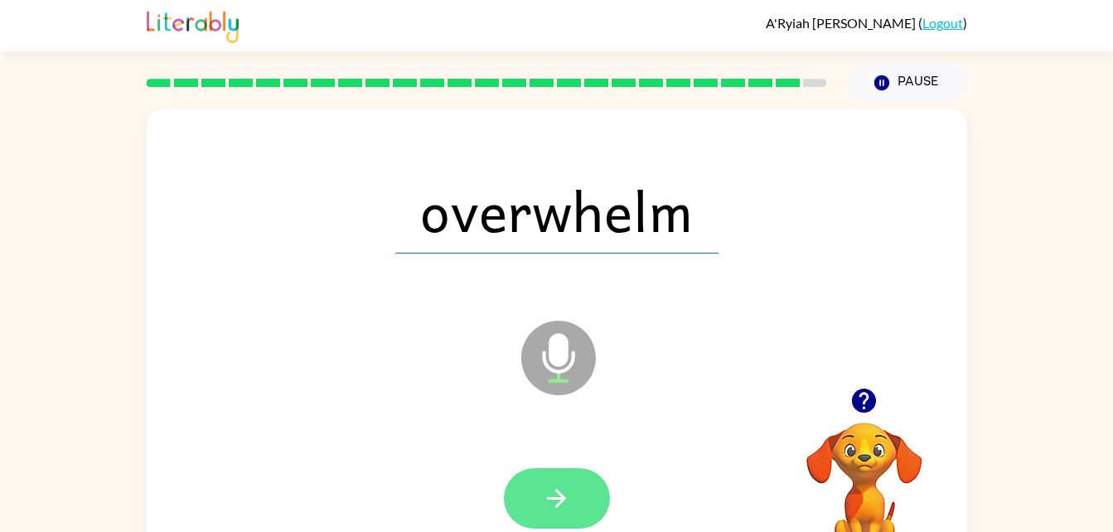
click at [563, 484] on icon "button" at bounding box center [556, 498] width 29 height 29
